Goal: Task Accomplishment & Management: Complete application form

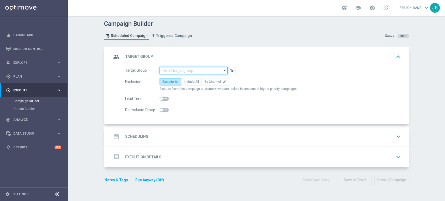
click at [181, 72] on input at bounding box center [193, 70] width 68 height 7
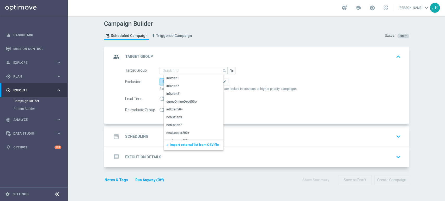
click at [170, 146] on span "Import external list from CSV file" at bounding box center [194, 145] width 49 height 4
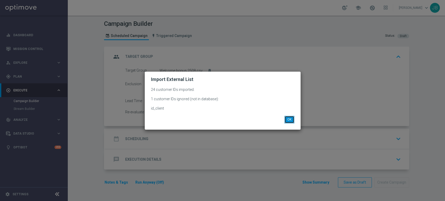
click at [291, 119] on button "OK" at bounding box center [289, 119] width 10 height 7
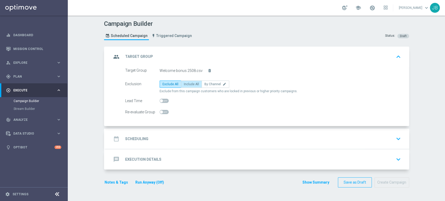
click at [184, 83] on span "Include All" at bounding box center [191, 84] width 15 height 4
click at [184, 83] on input "Include All" at bounding box center [185, 84] width 3 height 3
radio input "true"
click at [177, 124] on div "Target Group Welcome bonus 2508.csv delete_forever Exclusion Exclude All Includ…" at bounding box center [257, 96] width 304 height 59
click at [177, 138] on div "date_range Scheduling keyboard_arrow_down" at bounding box center [257, 139] width 291 height 10
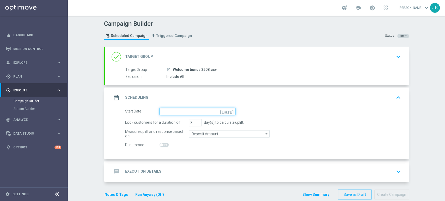
click at [182, 110] on input at bounding box center [197, 111] width 76 height 7
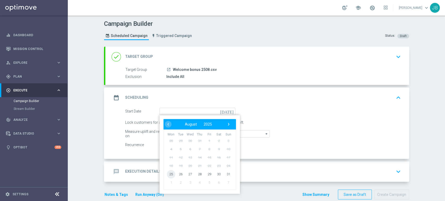
click at [168, 172] on span "25" at bounding box center [171, 174] width 8 height 8
type input "[DATE]"
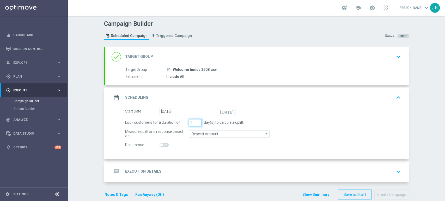
click at [196, 123] on input "2" at bounding box center [195, 122] width 13 height 7
type input "1"
click at [196, 123] on input "1" at bounding box center [195, 122] width 13 height 7
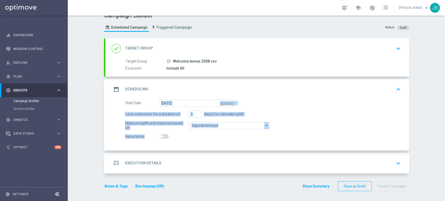
drag, startPoint x: 444, startPoint y: 112, endPoint x: 444, endPoint y: 151, distance: 38.6
click at [444, 151] on div "Campaign Builder Scheduled Campaign Triggered Campaign Status: Draft done Targe…" at bounding box center [256, 109] width 377 height 186
click at [379, 164] on div "message Execution Details keyboard_arrow_down" at bounding box center [257, 163] width 291 height 10
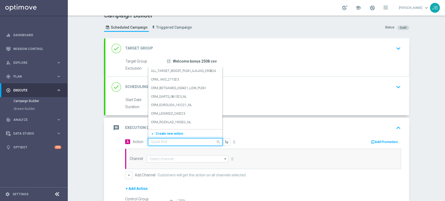
click at [179, 144] on div "Quick find" at bounding box center [185, 141] width 74 height 7
click at [174, 135] on button "add_new Create new action" at bounding box center [184, 134] width 72 height 6
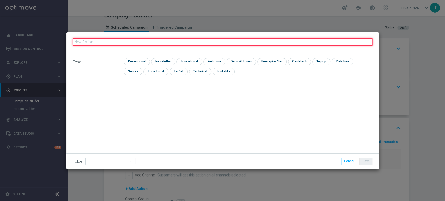
click at [127, 41] on input "text" at bounding box center [223, 41] width 300 height 7
paste input "(LPZ - TARGET) Welcome Bonus_25082025"
type input "(LPZ - TARGET) Welcome Bonus_25082025"
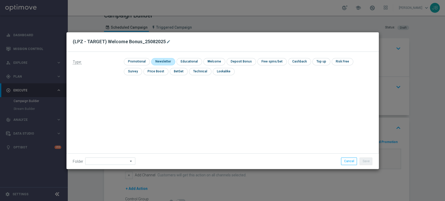
click at [159, 61] on input "checkbox" at bounding box center [162, 61] width 23 height 7
checkbox input "true"
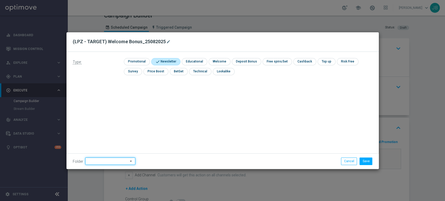
click at [94, 160] on input at bounding box center [110, 161] width 50 height 7
click at [112, 106] on div "[PERSON_NAME]" at bounding box center [113, 108] width 48 height 7
type input "[PERSON_NAME]"
click at [367, 160] on button "Save" at bounding box center [365, 161] width 13 height 7
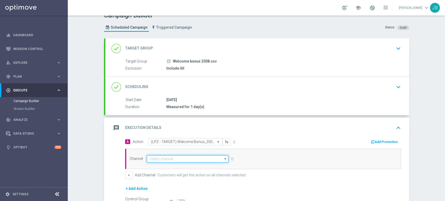
click at [174, 157] on input at bounding box center [188, 158] width 82 height 7
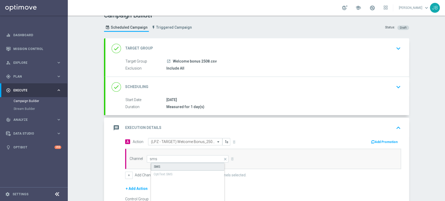
click at [172, 163] on div "SMS" at bounding box center [192, 167] width 82 height 8
type input "SMS"
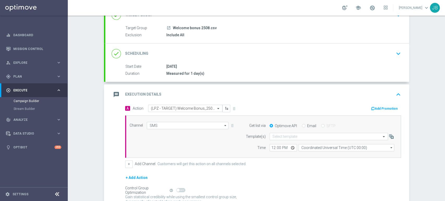
drag, startPoint x: 444, startPoint y: 130, endPoint x: 444, endPoint y: 163, distance: 32.6
click at [444, 163] on div "Campaign Builder Scheduled Campaign Triggered Campaign Status: Draft done Targe…" at bounding box center [256, 109] width 377 height 186
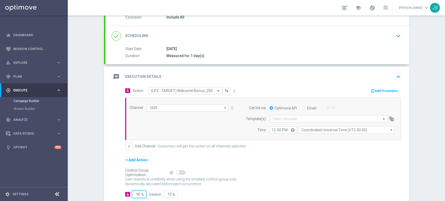
click at [135, 195] on input "90" at bounding box center [139, 194] width 14 height 7
type input "0"
type input "100"
type input "10"
type input "90"
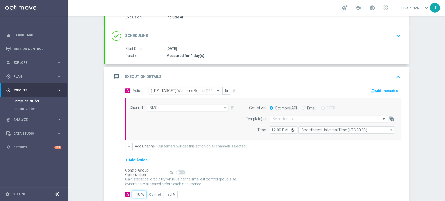
type input "100"
type input "0"
type input "100"
click at [278, 118] on input "text" at bounding box center [323, 119] width 102 height 4
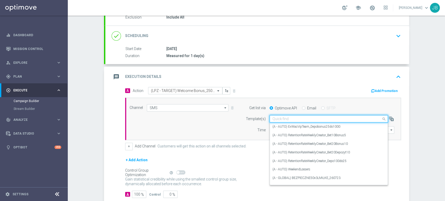
paste input "(LPZ - TARGET) Welcome Bonus_25082025"
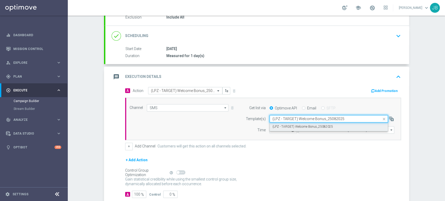
click at [277, 131] on div "(LPZ - TARGET) Welcome Bonus_25082025" at bounding box center [328, 126] width 113 height 9
type input "(LPZ - TARGET) Welcome Bonus_25082025"
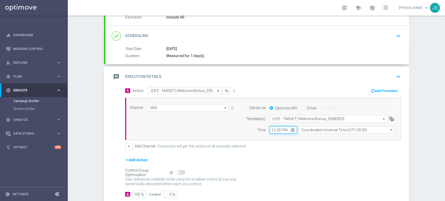
click at [273, 131] on input "12:00" at bounding box center [282, 129] width 27 height 7
type input "09:47"
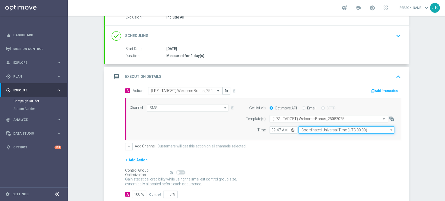
click at [307, 133] on input "Coordinated Universal Time (UTC 00:00)" at bounding box center [346, 129] width 96 height 7
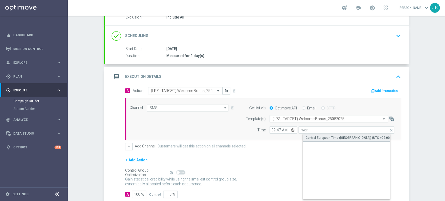
click at [307, 134] on div "Central European Time ([GEOGRAPHIC_DATA]) (UTC +02:00)" at bounding box center [351, 138] width 96 height 8
type input "Central European Time ([GEOGRAPHIC_DATA]) (UTC +02:00)"
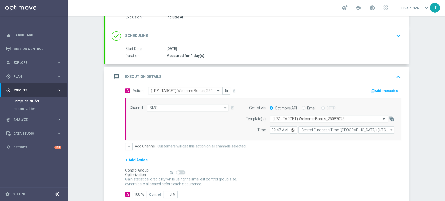
click at [431, 143] on div "Campaign Builder Scheduled Campaign Triggered Campaign Status: Draft done Targe…" at bounding box center [256, 109] width 377 height 186
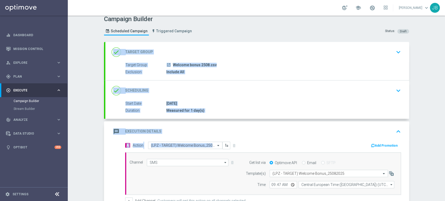
scroll to position [2, 0]
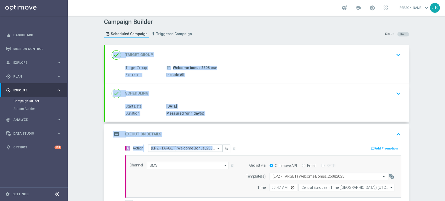
drag, startPoint x: 444, startPoint y: 108, endPoint x: 444, endPoint y: 72, distance: 36.2
click at [444, 72] on div "Campaign Builder Scheduled Campaign Triggered Campaign Status: Draft done Targe…" at bounding box center [256, 109] width 377 height 186
click at [390, 63] on div "done Target Group keyboard_arrow_down" at bounding box center [257, 55] width 304 height 20
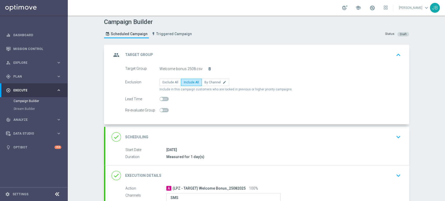
click at [368, 142] on div "done Scheduling keyboard_arrow_down" at bounding box center [257, 137] width 304 height 20
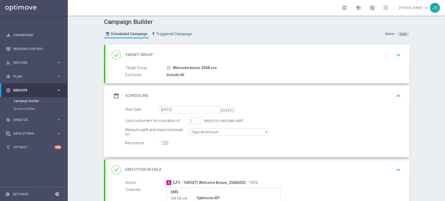
click at [429, 125] on div "Campaign Builder Scheduled Campaign Triggered Campaign Status: Draft done Targe…" at bounding box center [256, 109] width 377 height 186
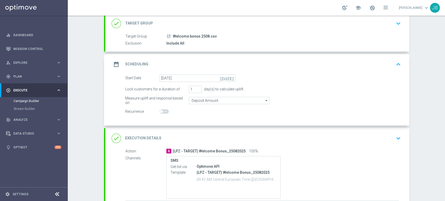
scroll to position [58, 0]
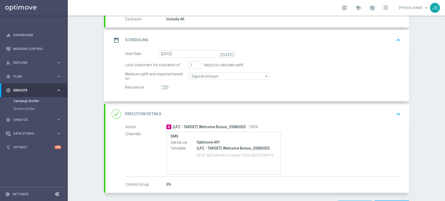
click at [391, 113] on div "done Execution Details keyboard_arrow_down" at bounding box center [257, 114] width 291 height 10
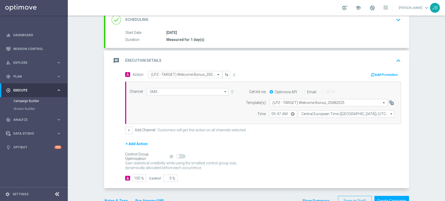
scroll to position [79, 0]
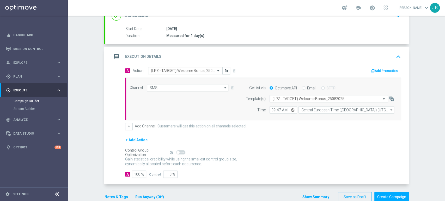
click at [414, 87] on div "Campaign Builder Scheduled Campaign Triggered Campaign Status: Draft done Targe…" at bounding box center [256, 109] width 377 height 186
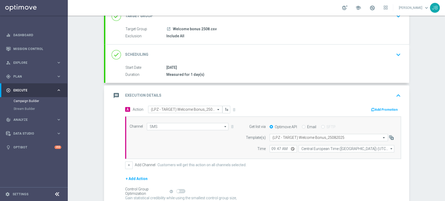
scroll to position [38, 0]
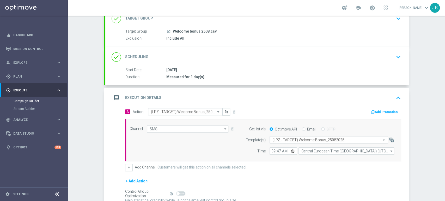
drag, startPoint x: 444, startPoint y: 108, endPoint x: 444, endPoint y: 82, distance: 26.1
click at [444, 82] on div "Campaign Builder Scheduled Campaign Triggered Campaign Status: Draft done Targe…" at bounding box center [256, 109] width 377 height 186
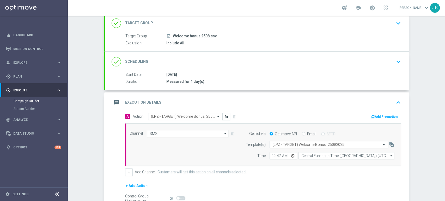
scroll to position [3, 0]
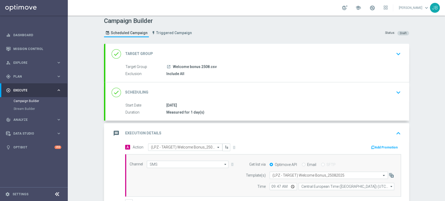
drag, startPoint x: 444, startPoint y: 77, endPoint x: 444, endPoint y: 55, distance: 22.4
click at [444, 55] on div "Campaign Builder Scheduled Campaign Triggered Campaign Status: Draft done Targe…" at bounding box center [256, 109] width 377 height 186
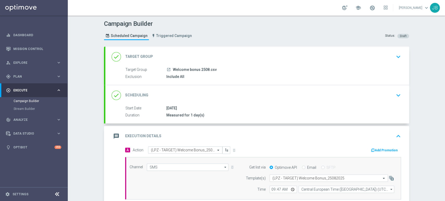
click at [395, 55] on icon "keyboard_arrow_down" at bounding box center [398, 57] width 8 height 8
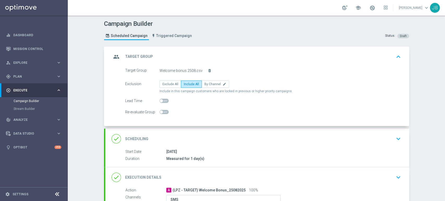
click at [415, 77] on div "Campaign Builder Scheduled Campaign Triggered Campaign Status: Draft group Targ…" at bounding box center [256, 109] width 377 height 186
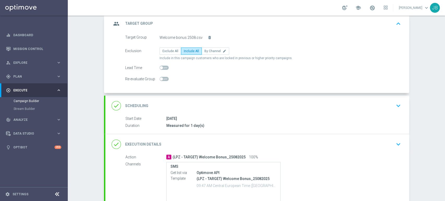
scroll to position [34, 0]
click at [400, 109] on div "done Scheduling keyboard_arrow_down" at bounding box center [257, 105] width 304 height 20
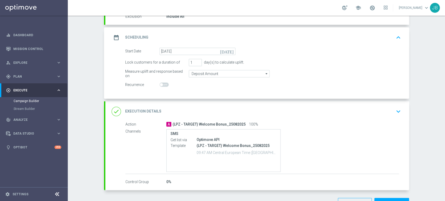
scroll to position [62, 0]
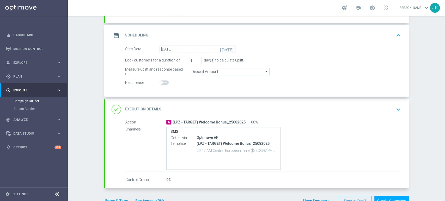
click at [402, 109] on div "done Execution Details keyboard_arrow_down" at bounding box center [257, 109] width 304 height 20
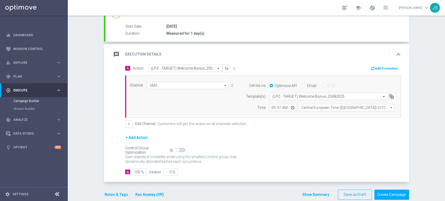
scroll to position [90, 0]
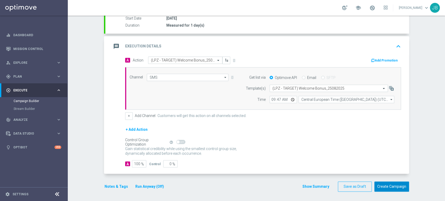
click at [388, 186] on button "Create Campaign" at bounding box center [391, 187] width 35 height 10
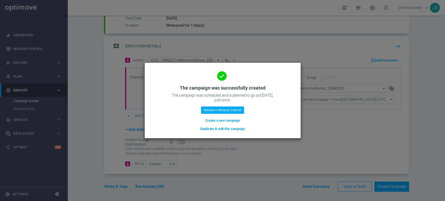
click at [234, 122] on button "Create a new campaign" at bounding box center [223, 121] width 36 height 6
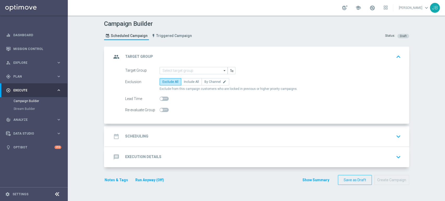
scroll to position [0, 0]
click at [173, 68] on input at bounding box center [193, 70] width 68 height 7
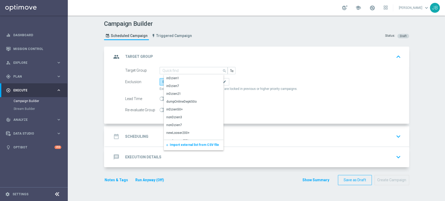
click at [179, 144] on span "Import external list from CSV file" at bounding box center [194, 145] width 49 height 4
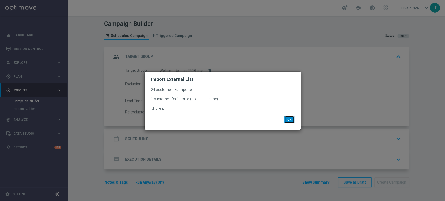
click at [290, 119] on button "OK" at bounding box center [289, 119] width 10 height 7
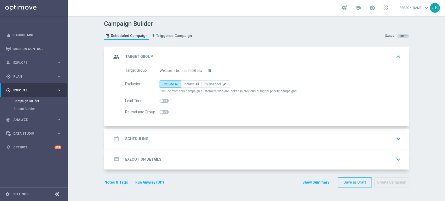
click at [207, 70] on button "delete_forever" at bounding box center [209, 72] width 5 height 8
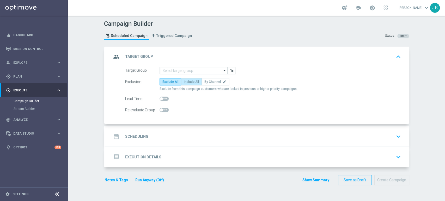
click at [189, 79] on label "Include All" at bounding box center [191, 81] width 21 height 7
click at [187, 81] on input "Include All" at bounding box center [185, 82] width 3 height 3
radio input "true"
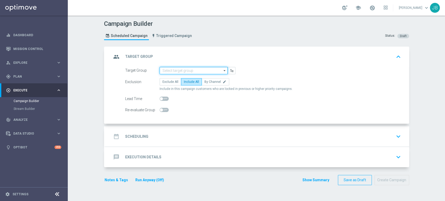
click at [189, 72] on input at bounding box center [193, 70] width 68 height 7
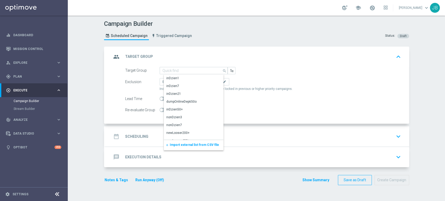
click at [172, 145] on span "Import external list from CSV file" at bounding box center [194, 145] width 49 height 4
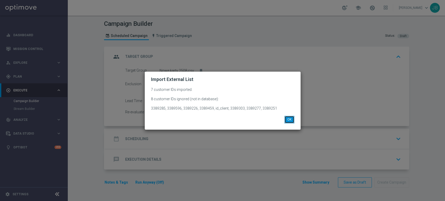
click at [290, 122] on button "OK" at bounding box center [289, 119] width 10 height 7
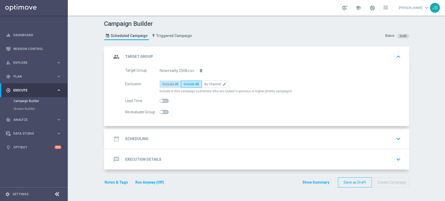
click at [170, 81] on label "Exclude All" at bounding box center [170, 84] width 22 height 7
click at [166, 83] on input "Exclude All" at bounding box center [163, 84] width 3 height 3
radio input "true"
click at [186, 82] on span "Include All" at bounding box center [191, 84] width 15 height 4
click at [186, 83] on input "Include All" at bounding box center [185, 84] width 3 height 3
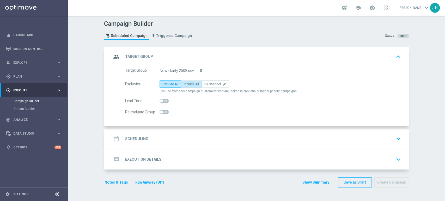
radio input "true"
click at [200, 70] on button "delete_forever" at bounding box center [201, 72] width 5 height 8
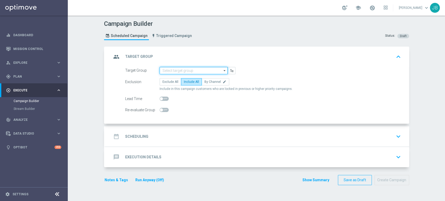
click at [200, 70] on input at bounding box center [193, 70] width 68 height 7
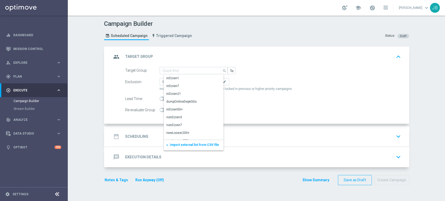
click at [186, 143] on span "Import external list from CSV file" at bounding box center [194, 145] width 49 height 4
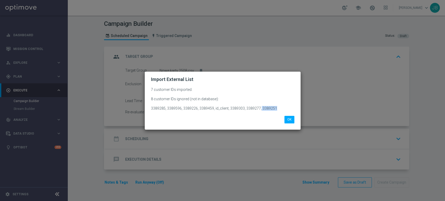
drag, startPoint x: 277, startPoint y: 110, endPoint x: 259, endPoint y: 108, distance: 18.3
click at [259, 108] on p "7 customer IDs imported. 8 customer IDs ignored (not in database): 3389285, 338…" at bounding box center [222, 98] width 143 height 23
copy p "3389251"
click at [290, 120] on button "OK" at bounding box center [289, 119] width 10 height 7
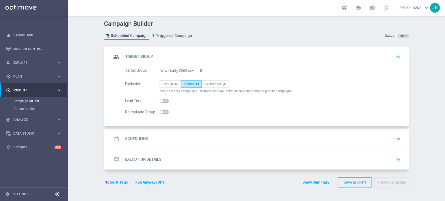
click at [249, 142] on div "date_range Scheduling keyboard_arrow_down" at bounding box center [257, 139] width 291 height 10
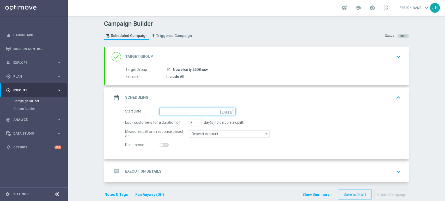
click at [192, 111] on input at bounding box center [197, 111] width 76 height 7
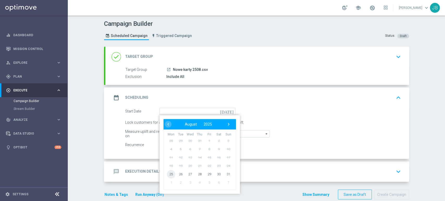
click at [168, 172] on span "25" at bounding box center [171, 174] width 8 height 8
type input "[DATE]"
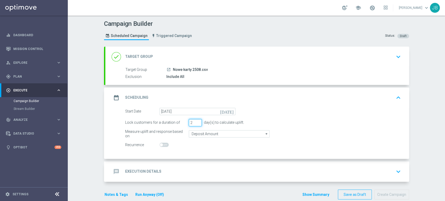
click at [195, 123] on input "2" at bounding box center [195, 122] width 13 height 7
type input "1"
click at [195, 123] on input "1" at bounding box center [195, 122] width 13 height 7
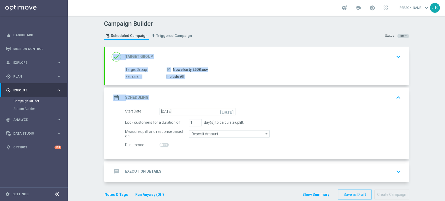
scroll to position [8, 0]
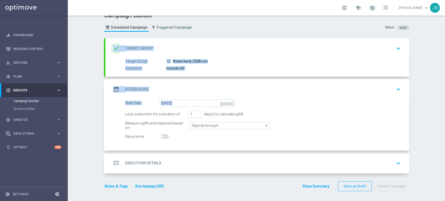
drag, startPoint x: 444, startPoint y: 78, endPoint x: 444, endPoint y: 102, distance: 24.0
click at [444, 102] on div "Campaign Builder Scheduled Campaign Triggered Campaign Status: Draft done Targe…" at bounding box center [256, 109] width 377 height 186
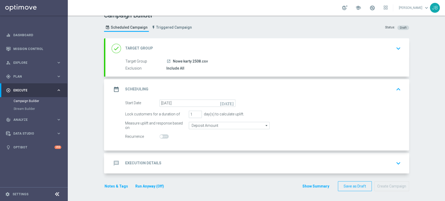
click at [373, 156] on div "message Execution Details keyboard_arrow_down" at bounding box center [257, 163] width 304 height 20
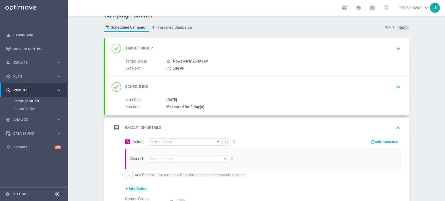
click at [177, 143] on input "text" at bounding box center [180, 142] width 58 height 4
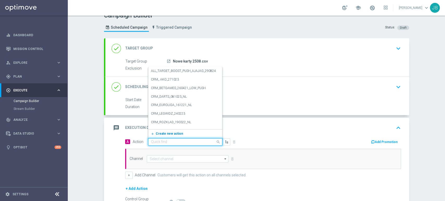
click at [170, 134] on span "Create new action" at bounding box center [169, 134] width 27 height 4
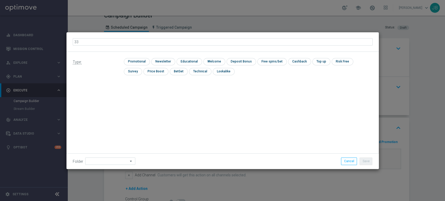
type input "3"
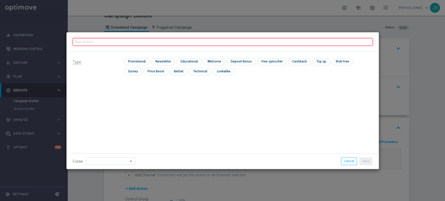
paste input "3389251"
type input "3389251"
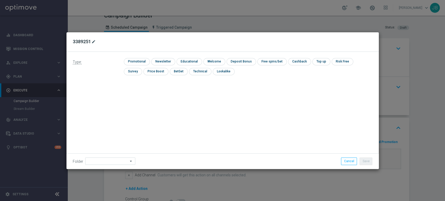
click at [93, 41] on icon "mode_edit" at bounding box center [93, 42] width 4 height 4
type input "338925"
type input "(LPZ - SMS) nowy klient powitanie_25082025"
click at [163, 59] on input "checkbox" at bounding box center [162, 61] width 23 height 7
checkbox input "true"
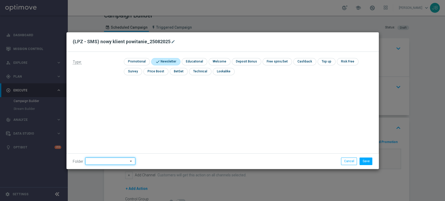
click at [101, 160] on input at bounding box center [110, 161] width 50 height 7
click at [107, 106] on div "[PERSON_NAME]" at bounding box center [113, 108] width 48 height 7
type input "[PERSON_NAME]"
click at [368, 162] on button "Save" at bounding box center [365, 161] width 13 height 7
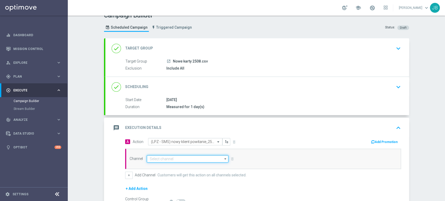
click at [177, 160] on input at bounding box center [188, 158] width 82 height 7
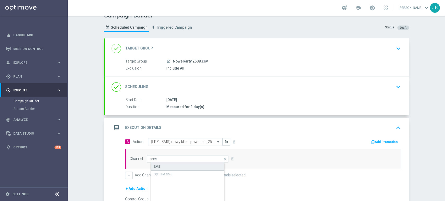
click at [175, 165] on div "SMS" at bounding box center [192, 167] width 82 height 8
type input "SMS"
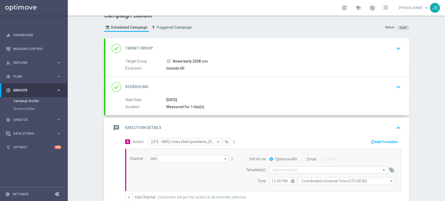
click at [246, 64] on div "Target Group launch Nowe karty 2508.csv Exclusion Include All" at bounding box center [257, 65] width 304 height 13
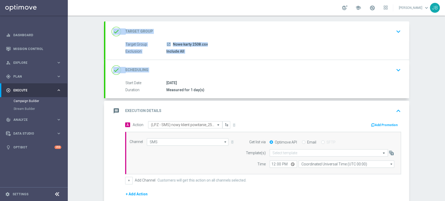
scroll to position [26, 0]
drag, startPoint x: 444, startPoint y: 52, endPoint x: 440, endPoint y: 64, distance: 12.4
click at [440, 64] on div "Campaign Builder Scheduled Campaign Triggered Campaign Status: Draft done Targe…" at bounding box center [256, 109] width 377 height 186
click at [389, 43] on div "launch Nowe karty 2508.csv" at bounding box center [282, 43] width 232 height 5
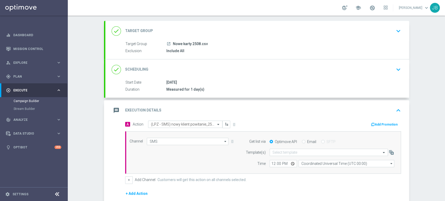
click at [387, 30] on div "done Target Group keyboard_arrow_down" at bounding box center [257, 31] width 291 height 10
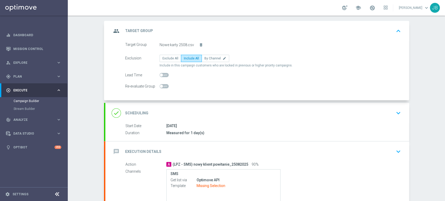
click at [378, 112] on div "done Scheduling keyboard_arrow_down" at bounding box center [257, 113] width 291 height 10
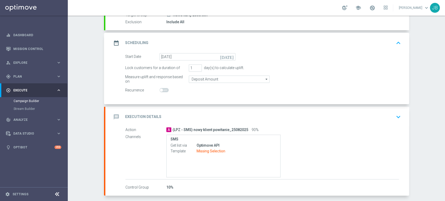
scroll to position [57, 0]
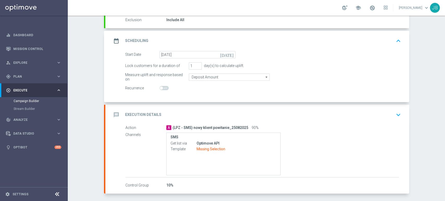
drag, startPoint x: 444, startPoint y: 77, endPoint x: 444, endPoint y: 97, distance: 20.8
click at [444, 97] on div "Campaign Builder Scheduled Campaign Triggered Campaign Status: Draft done Targe…" at bounding box center [256, 109] width 377 height 186
click at [354, 112] on div "message Execution Details keyboard_arrow_down" at bounding box center [257, 115] width 291 height 10
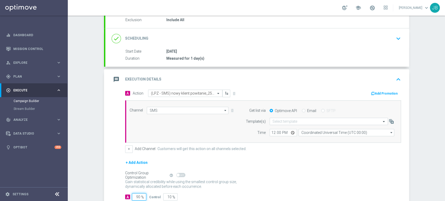
click at [138, 198] on input "90" at bounding box center [139, 196] width 14 height 7
type input "9"
type input "91"
type input "100"
type input "1"
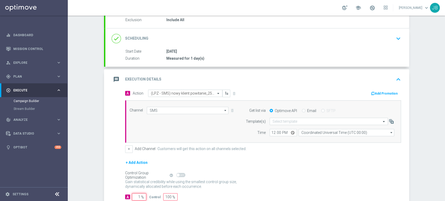
type input "99"
type input "10"
type input "90"
type input "100"
type input "0"
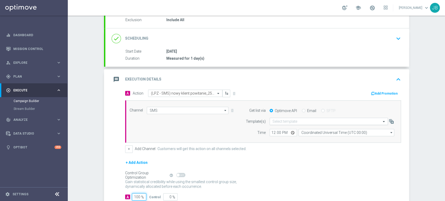
type input "100"
click at [296, 119] on input "text" at bounding box center [323, 121] width 102 height 4
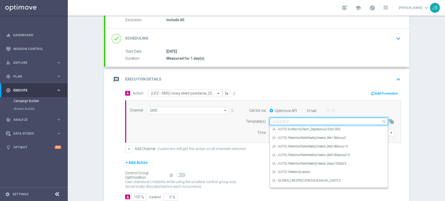
paste input "(LPZ - SMS) nowy klient powitanie_24012024"
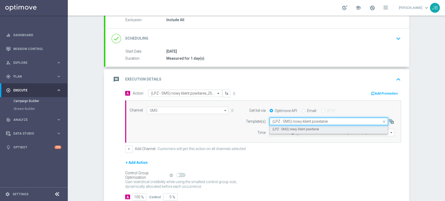
click at [286, 127] on label "(LPZ - SMS) nowy klient powitanie" at bounding box center [295, 129] width 46 height 4
type input "(LPZ - SMS) nowy klient powitanie"
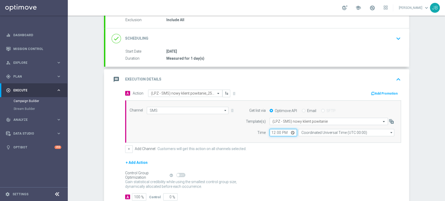
click at [272, 132] on input "12:00" at bounding box center [282, 132] width 27 height 7
type input "10:11"
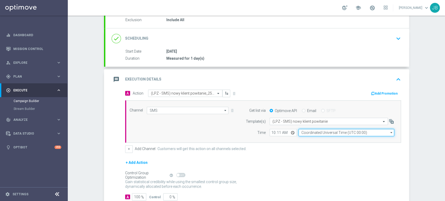
click at [301, 133] on input "Coordinated Universal Time (UTC 00:00)" at bounding box center [346, 132] width 96 height 7
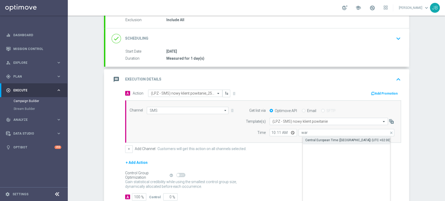
click at [307, 140] on div "Central European Time ([GEOGRAPHIC_DATA]) (UTC +02:00)" at bounding box center [347, 140] width 85 height 5
type input "Central European Time ([GEOGRAPHIC_DATA]) (UTC +02:00)"
click at [294, 158] on form "A Action Select action (LPZ - SMS) nowy klient powitanie_25082025 delete_foreve…" at bounding box center [263, 145] width 276 height 111
click at [426, 113] on div "Campaign Builder Scheduled Campaign Triggered Campaign Status: Draft done Targe…" at bounding box center [256, 109] width 377 height 186
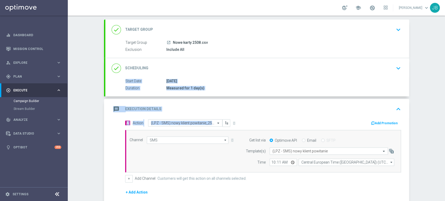
scroll to position [8, 0]
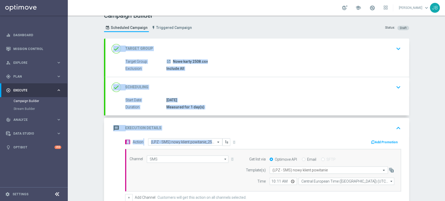
drag, startPoint x: 444, startPoint y: 99, endPoint x: 444, endPoint y: 68, distance: 30.8
click at [444, 68] on div "Campaign Builder Scheduled Campaign Triggered Campaign Status: Draft done Targe…" at bounding box center [256, 109] width 377 height 186
click at [436, 71] on div "Campaign Builder Scheduled Campaign Triggered Campaign Status: Draft done Targe…" at bounding box center [256, 109] width 377 height 186
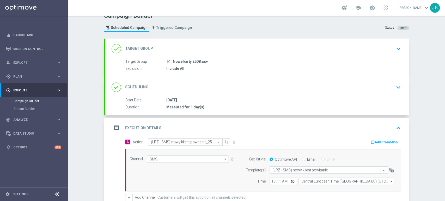
click at [374, 78] on div "done Scheduling keyboard_arrow_down" at bounding box center [257, 87] width 304 height 20
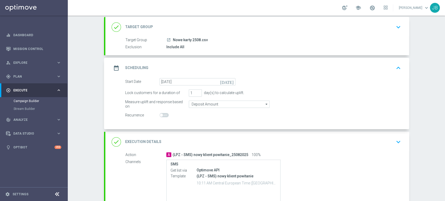
scroll to position [31, 0]
drag, startPoint x: 444, startPoint y: 76, endPoint x: 444, endPoint y: 91, distance: 15.1
click at [444, 91] on div "Campaign Builder Scheduled Campaign Triggered Campaign Status: Draft done Targe…" at bounding box center [256, 109] width 377 height 186
click at [439, 93] on div "Campaign Builder Scheduled Campaign Triggered Campaign Status: Draft done Targe…" at bounding box center [256, 109] width 377 height 186
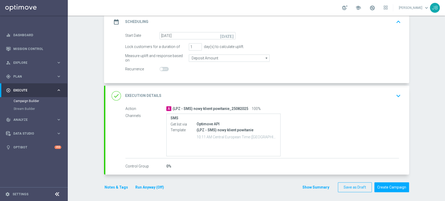
click at [383, 97] on div "done Execution Details keyboard_arrow_down" at bounding box center [257, 96] width 291 height 10
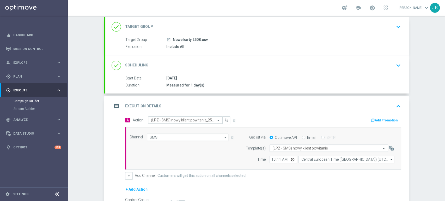
scroll to position [28, 0]
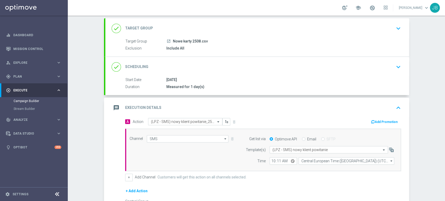
click at [394, 43] on div "launch Nowe karty 2508.csv" at bounding box center [282, 41] width 232 height 5
click at [297, 27] on div "done Target Group keyboard_arrow_down" at bounding box center [257, 28] width 291 height 10
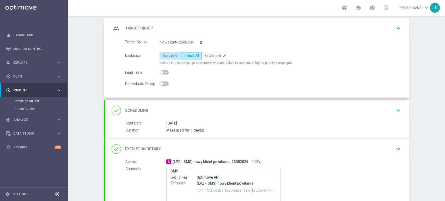
click at [168, 54] on span "Exclude All" at bounding box center [170, 56] width 16 height 4
click at [166, 55] on input "Exclude All" at bounding box center [163, 56] width 3 height 3
radio input "true"
click at [191, 52] on label "Include All" at bounding box center [191, 55] width 21 height 7
click at [187, 55] on input "Include All" at bounding box center [185, 56] width 3 height 3
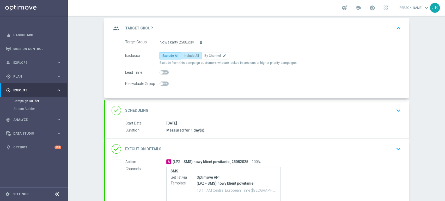
radio input "true"
click at [430, 66] on div "Campaign Builder Scheduled Campaign Triggered Campaign Status: Draft group Targ…" at bounding box center [256, 109] width 377 height 186
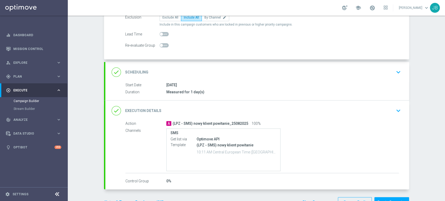
scroll to position [73, 0]
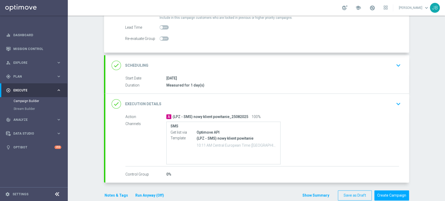
click at [388, 58] on div "done Scheduling keyboard_arrow_down" at bounding box center [257, 65] width 304 height 20
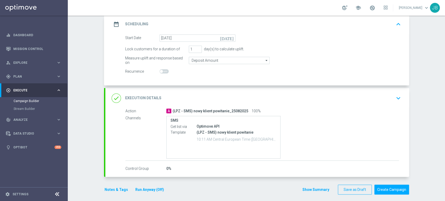
click at [384, 94] on div "done Execution Details keyboard_arrow_down" at bounding box center [257, 98] width 291 height 10
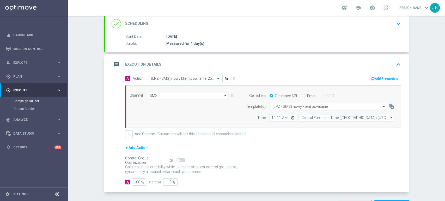
scroll to position [90, 0]
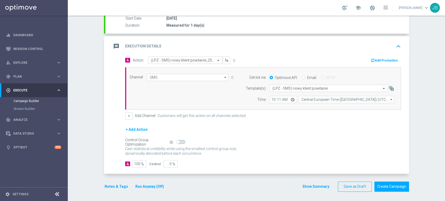
click at [444, 29] on div "Campaign Builder Scheduled Campaign Triggered Campaign Status: Draft done Targe…" at bounding box center [256, 109] width 377 height 186
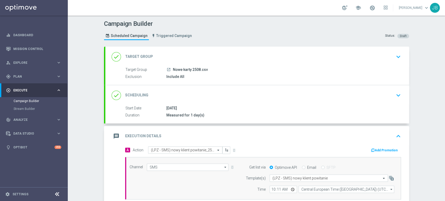
click at [380, 56] on div "done Target Group keyboard_arrow_down" at bounding box center [257, 57] width 291 height 10
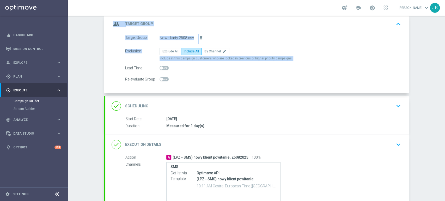
drag, startPoint x: 444, startPoint y: 47, endPoint x: 444, endPoint y: 73, distance: 26.1
click at [444, 73] on div "Campaign Builder Scheduled Campaign Triggered Campaign Status: Draft group Targ…" at bounding box center [256, 109] width 377 height 186
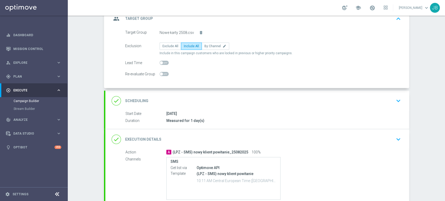
click at [370, 96] on div "done Scheduling keyboard_arrow_down" at bounding box center [257, 101] width 291 height 10
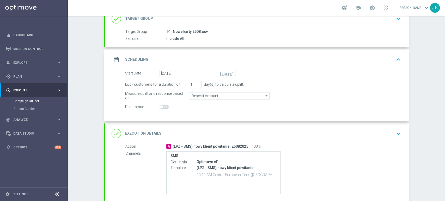
scroll to position [77, 0]
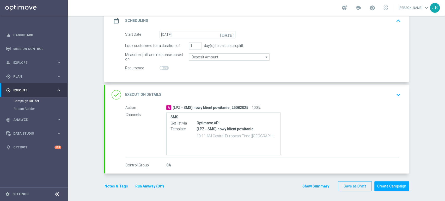
click at [390, 101] on div "done Execution Details keyboard_arrow_down" at bounding box center [257, 95] width 304 height 20
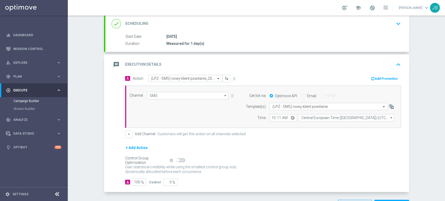
scroll to position [90, 0]
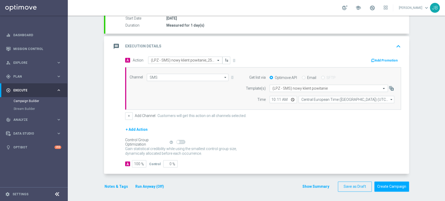
click at [426, 121] on div "Campaign Builder Scheduled Campaign Triggered Campaign Status: Draft done Targe…" at bounding box center [256, 109] width 377 height 186
click at [396, 187] on button "Create Campaign" at bounding box center [391, 187] width 35 height 10
